Goal: Navigation & Orientation: Understand site structure

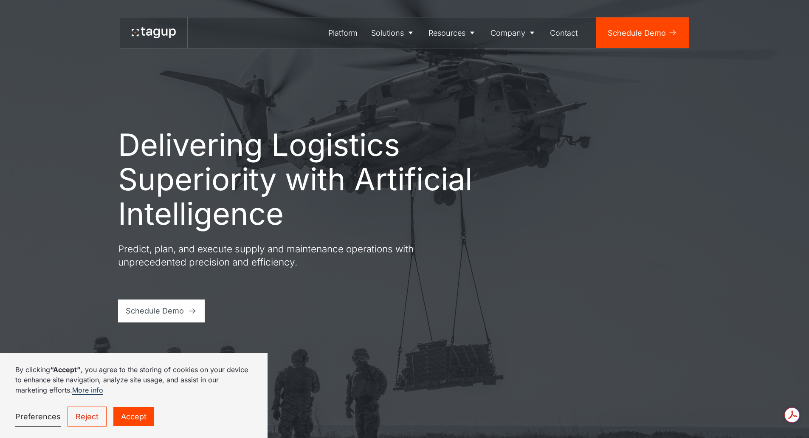
click at [132, 418] on link "Accept" at bounding box center [133, 416] width 41 height 19
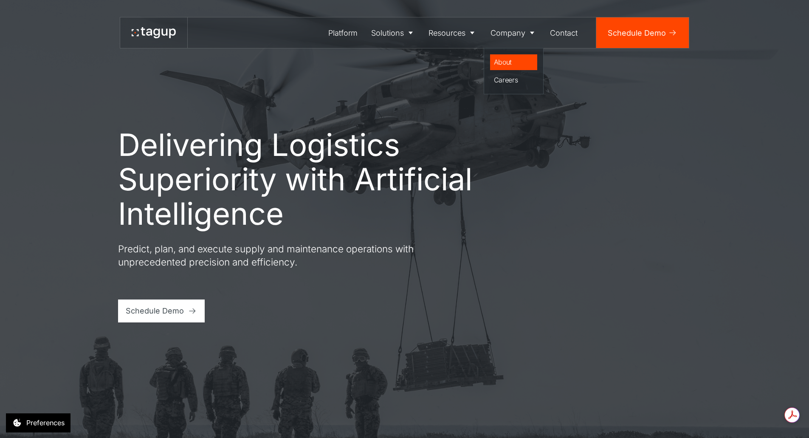
click at [514, 59] on div "About" at bounding box center [514, 62] width 40 height 10
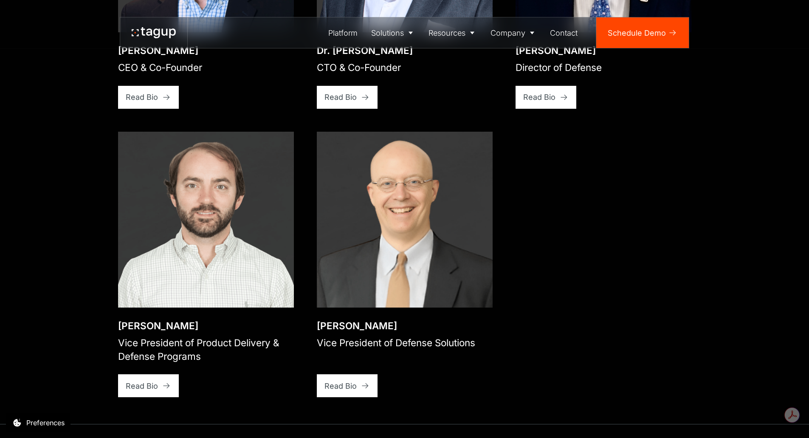
scroll to position [1358, 0]
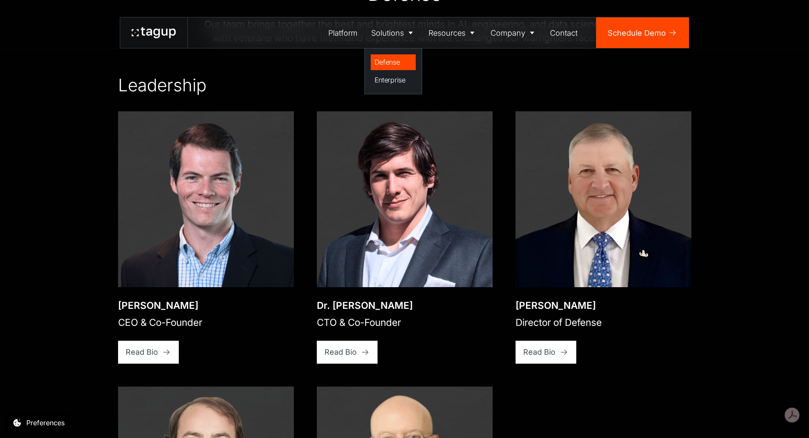
click at [402, 64] on div "Defense" at bounding box center [393, 62] width 38 height 10
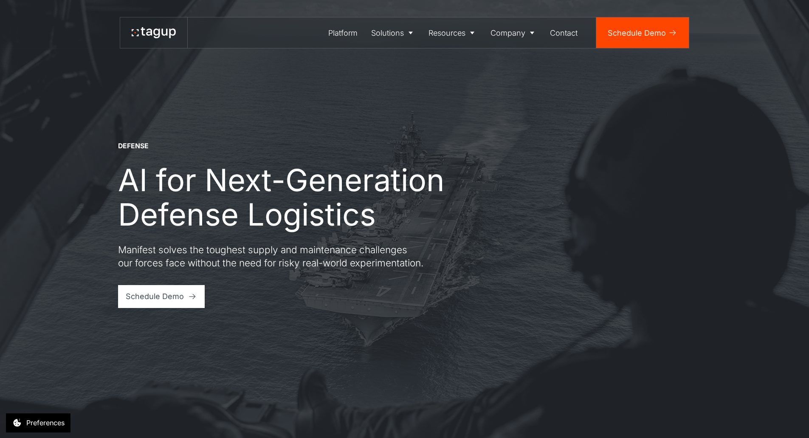
click at [150, 34] on icon at bounding box center [154, 32] width 44 height 11
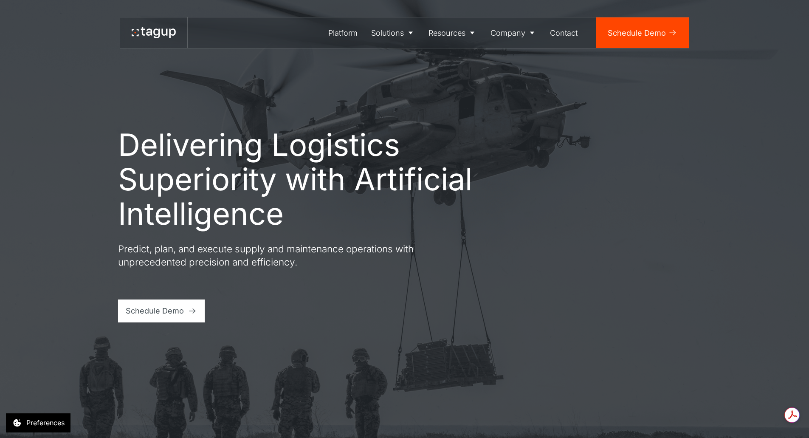
click at [315, 324] on div "Delivering Logistics Superiority with Artificial Intelligence Predict, plan, an…" at bounding box center [404, 219] width 770 height 438
click at [505, 63] on div "About" at bounding box center [514, 62] width 40 height 10
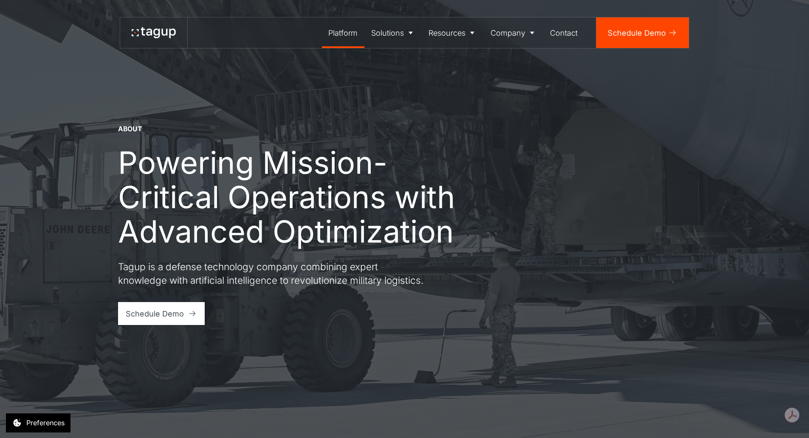
click at [349, 38] on div "Platform" at bounding box center [342, 32] width 29 height 11
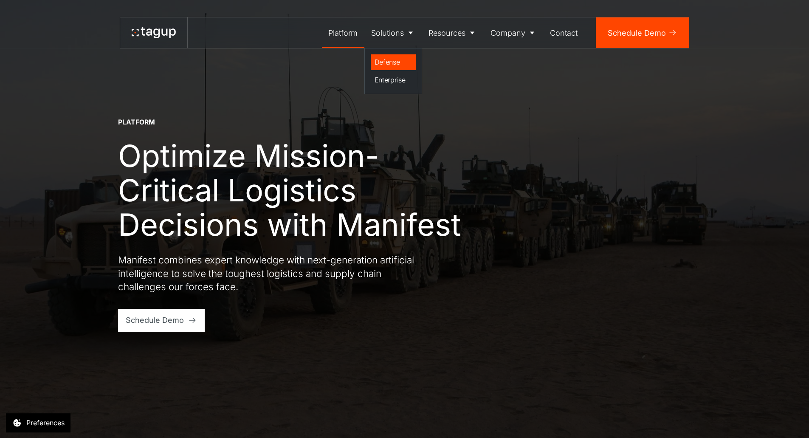
click at [394, 62] on div "Defense" at bounding box center [393, 62] width 38 height 10
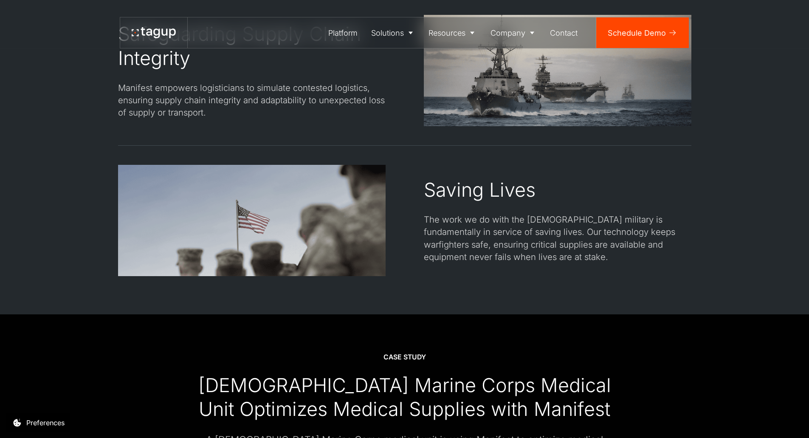
scroll to position [1868, 0]
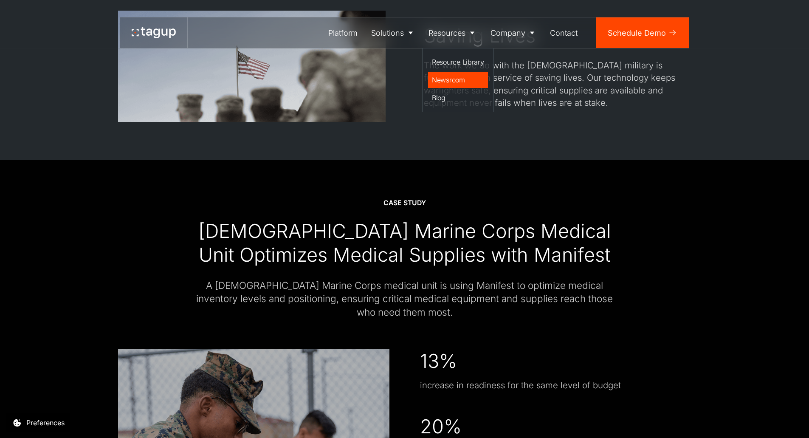
click at [459, 78] on div "Newsroom" at bounding box center [458, 80] width 52 height 10
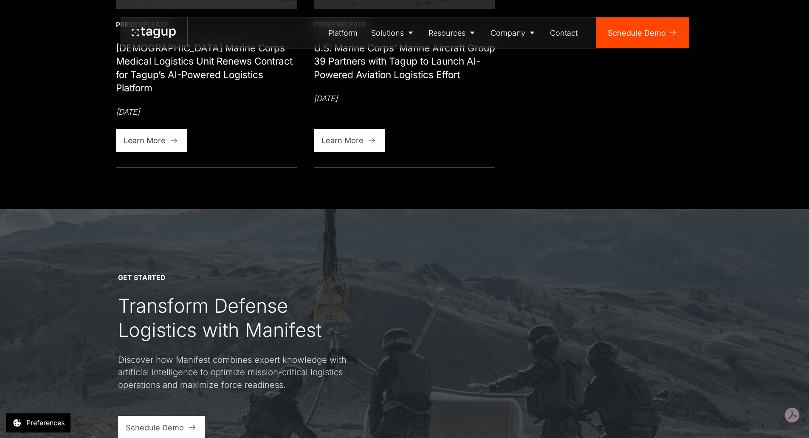
scroll to position [679, 0]
